Goal: Check status: Check status

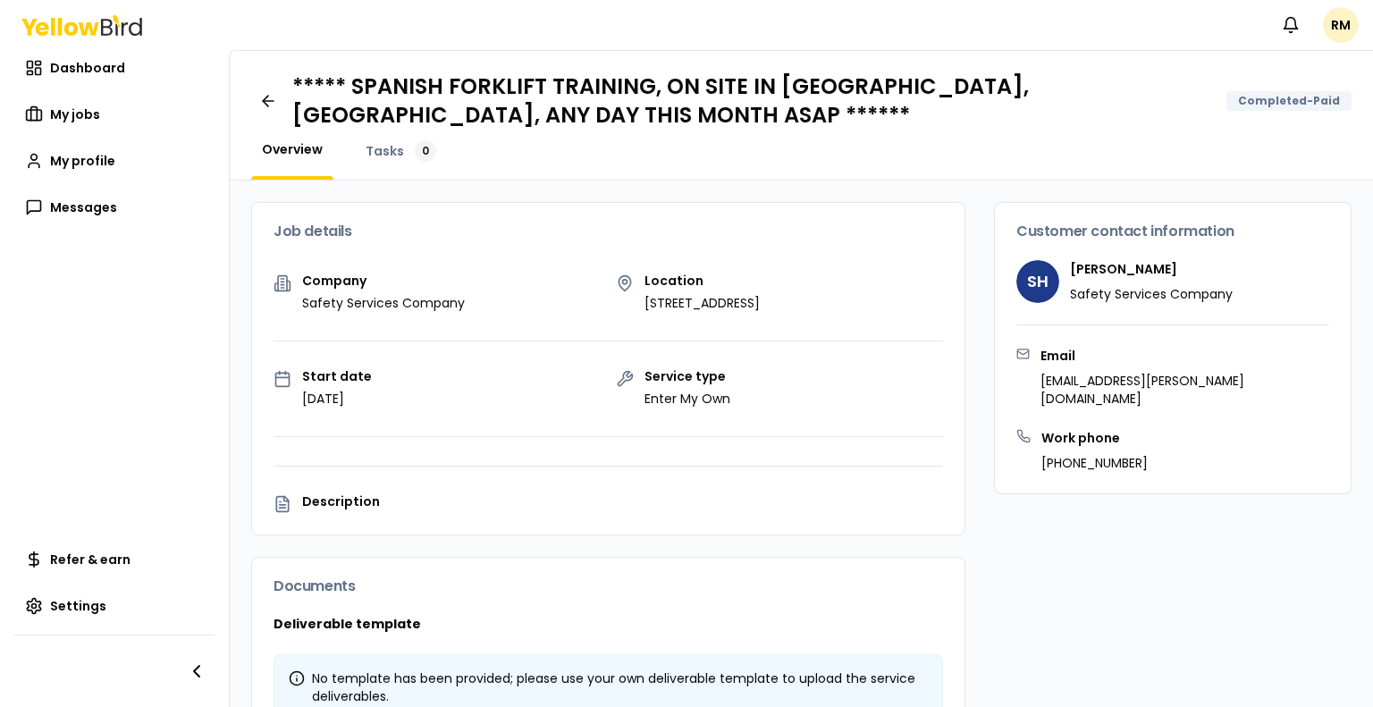
drag, startPoint x: 0, startPoint y: 0, endPoint x: 831, endPoint y: 341, distance: 898.4
click at [830, 341] on div "Company Safety Services Company Location [STREET_ADDRESS] Start date [DATE] Ser…" at bounding box center [608, 404] width 712 height 260
click at [510, 409] on div "Company Safety Services Company Location [STREET_ADDRESS] Start date [DATE] Ser…" at bounding box center [608, 404] width 712 height 260
click at [385, 147] on span "Tasks" at bounding box center [385, 151] width 38 height 18
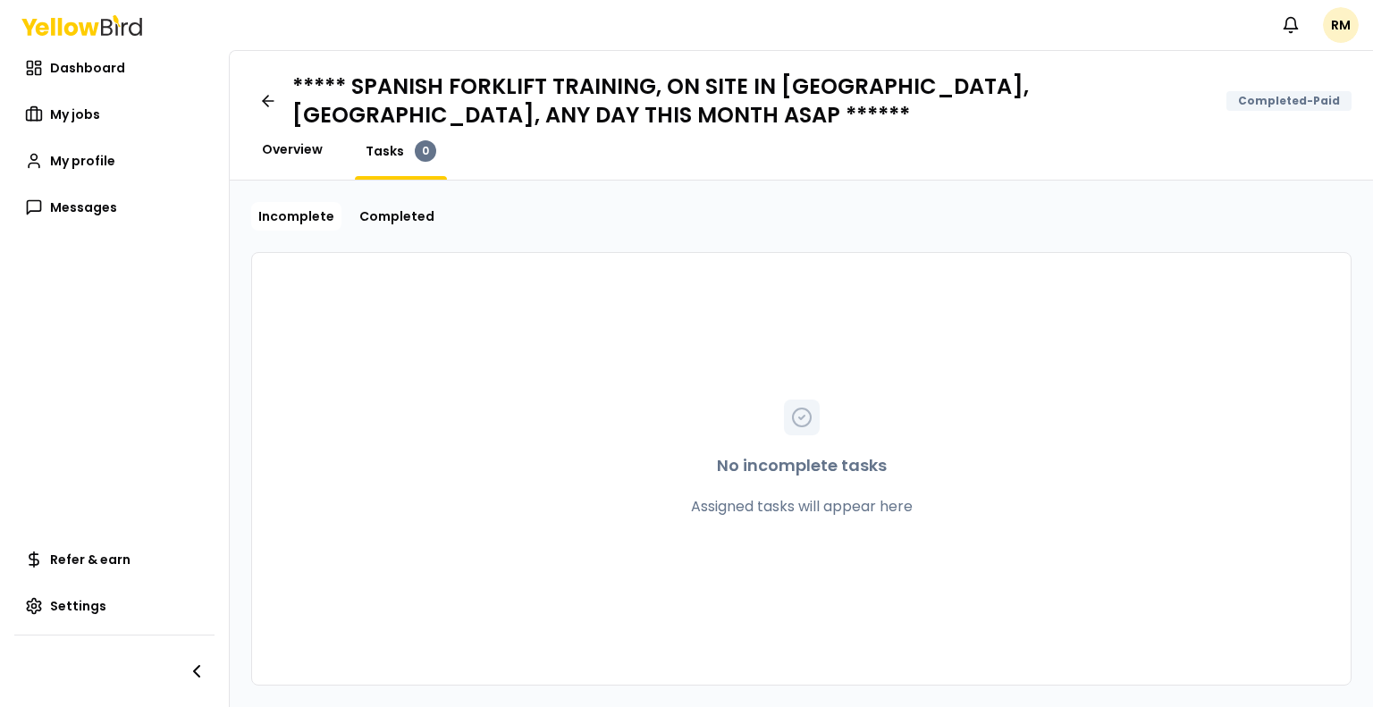
click at [293, 153] on span "Overview" at bounding box center [292, 149] width 61 height 18
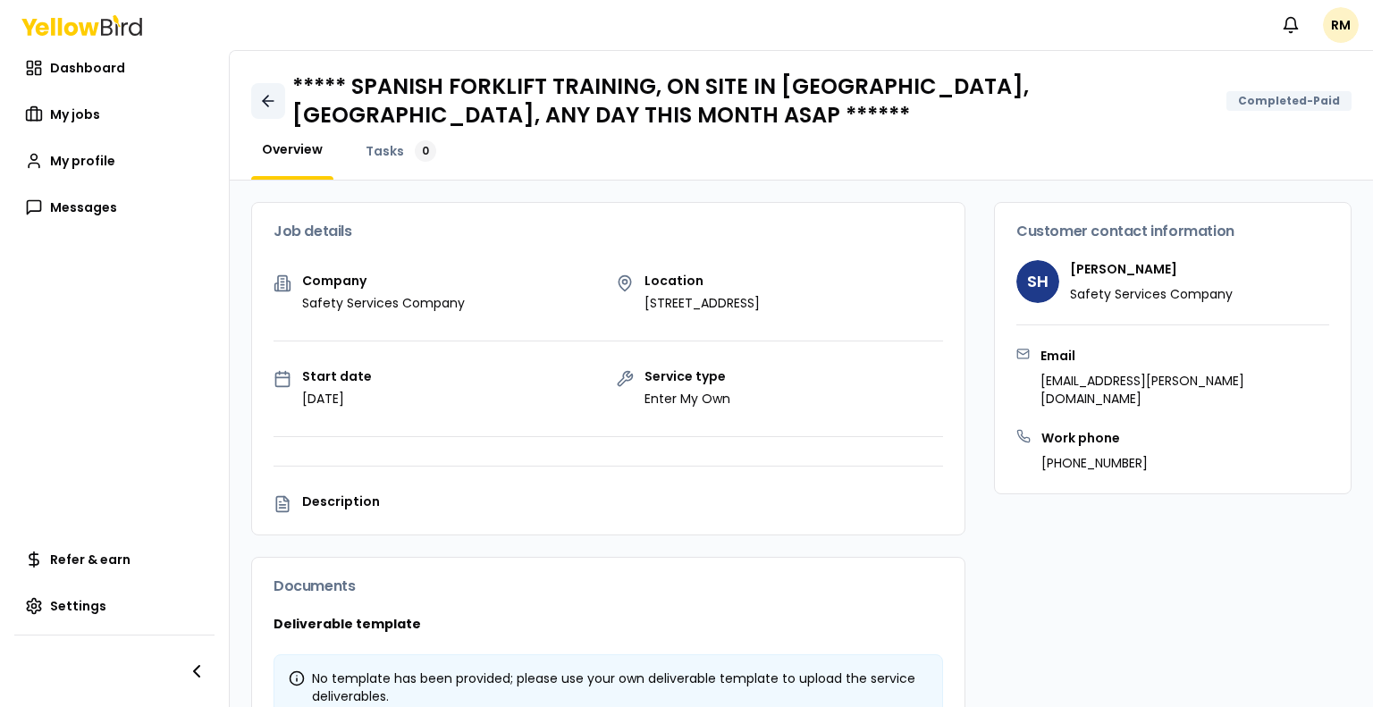
click at [263, 105] on icon at bounding box center [268, 101] width 18 height 18
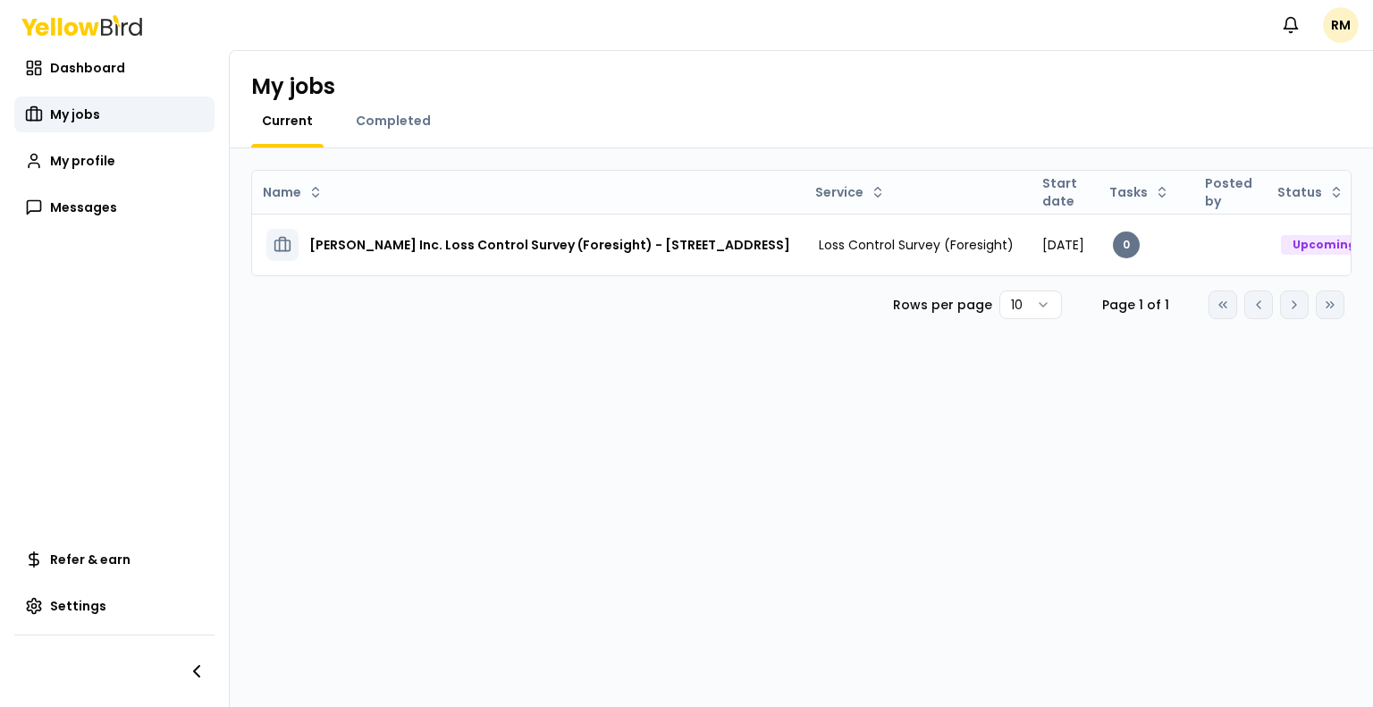
click at [383, 131] on div "Completed" at bounding box center [393, 130] width 97 height 36
click at [390, 122] on span "Completed" at bounding box center [393, 121] width 75 height 18
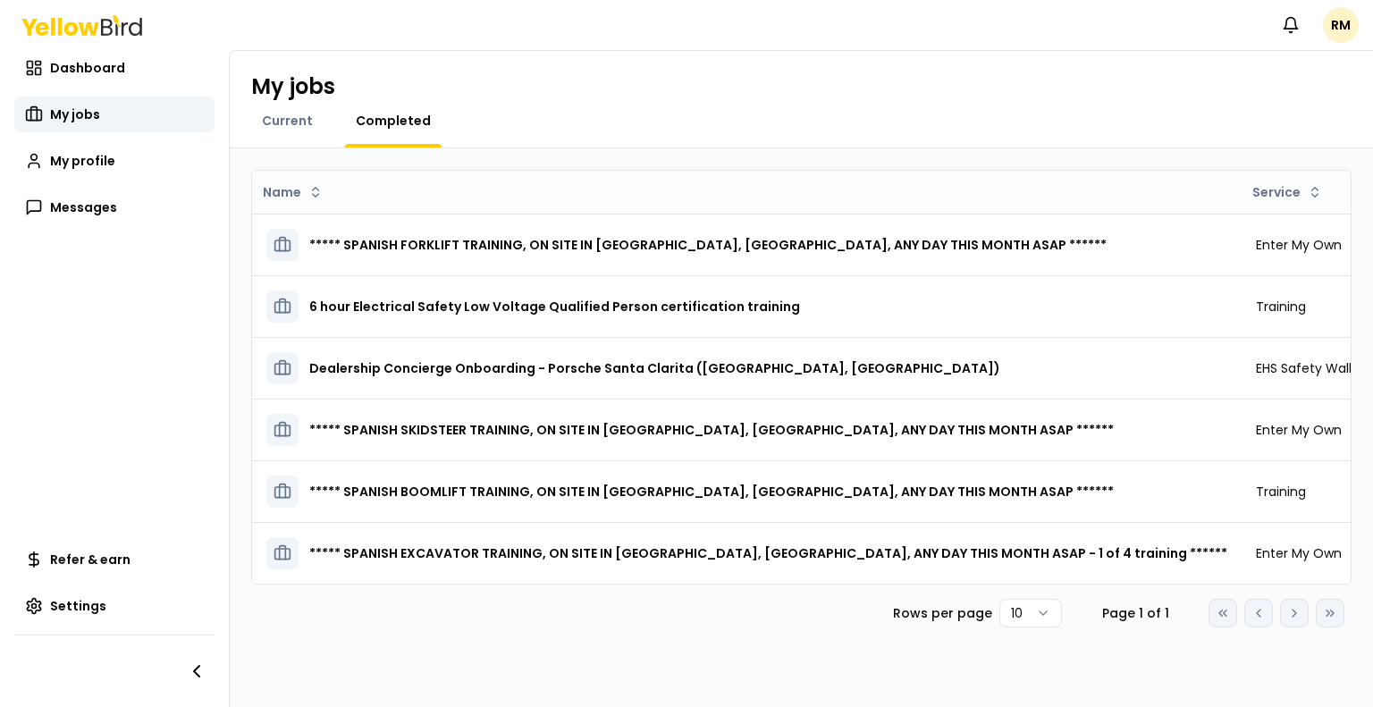
click at [1048, 628] on html "Notifications RM Dashboard My jobs My profile Messages Refer & earn Settings My…" at bounding box center [686, 353] width 1373 height 707
